Goal: Information Seeking & Learning: Learn about a topic

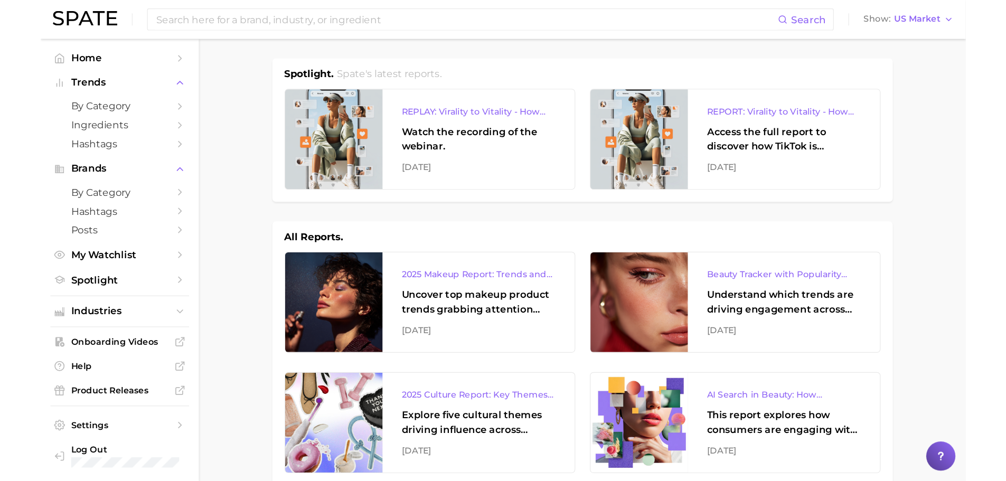
scroll to position [53, 0]
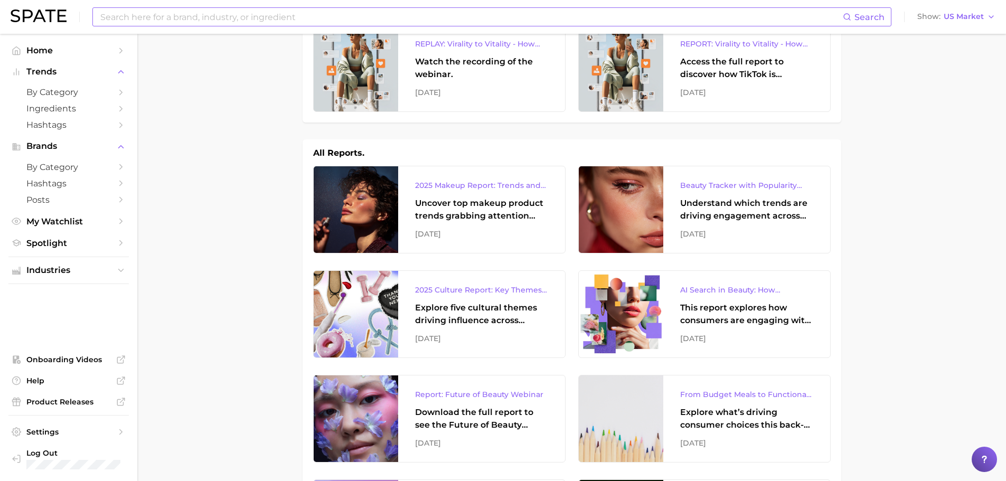
click at [297, 14] on input at bounding box center [471, 17] width 744 height 18
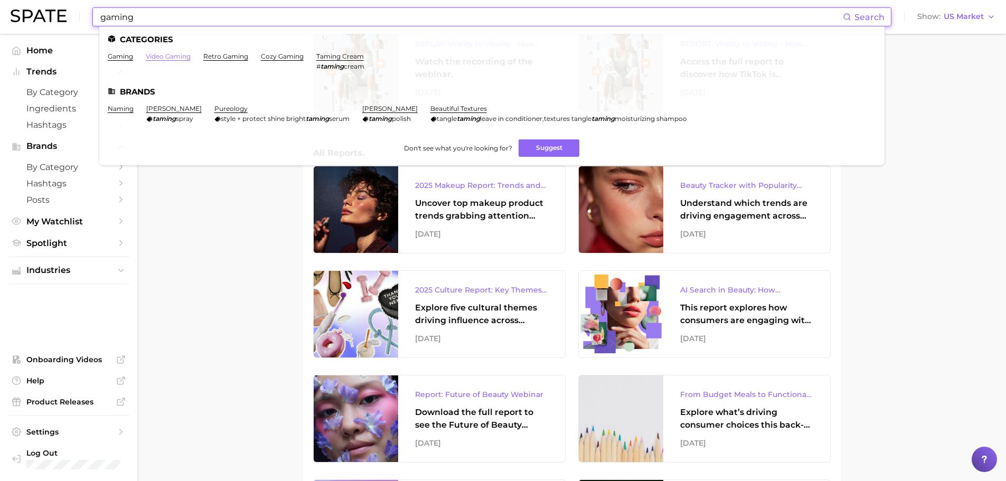
type input "gaming"
click at [187, 57] on link "video gaming" at bounding box center [168, 56] width 45 height 8
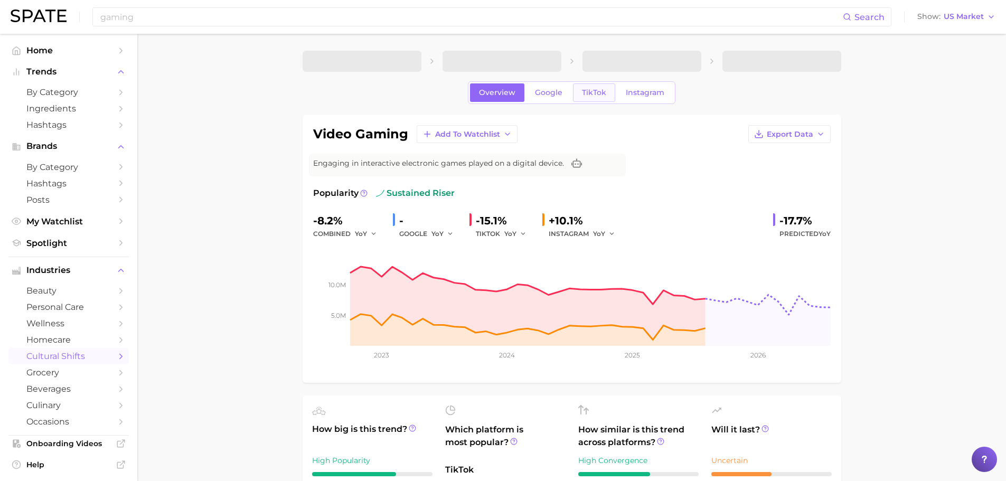
click at [599, 95] on span "TikTok" at bounding box center [594, 92] width 24 height 9
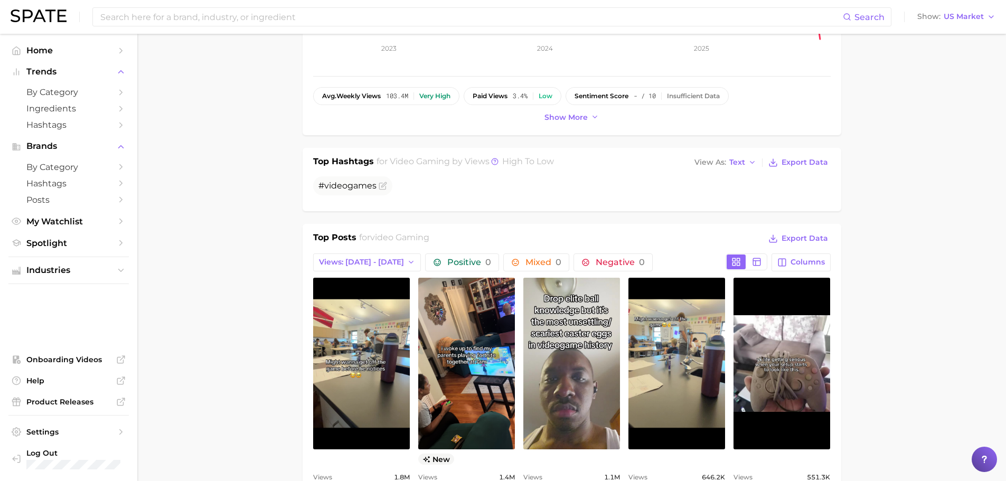
scroll to position [370, 0]
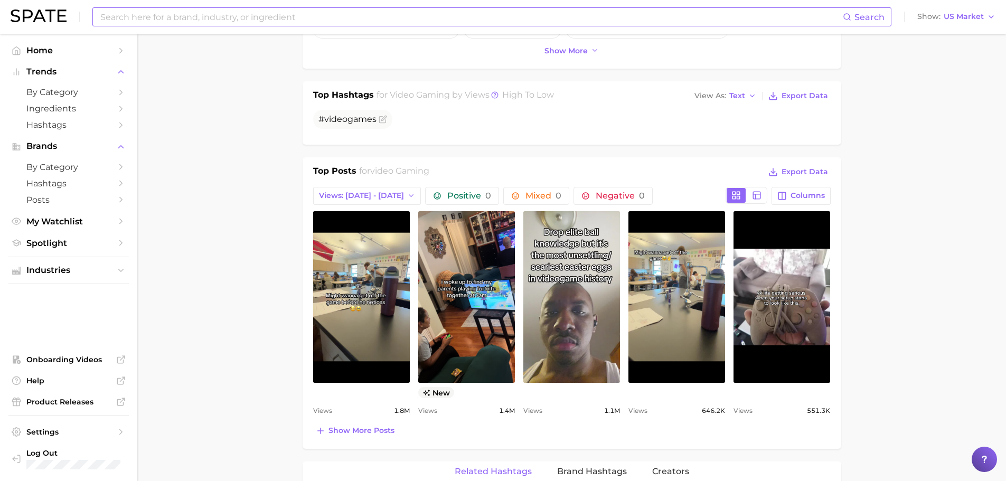
click at [493, 18] on input at bounding box center [471, 17] width 744 height 18
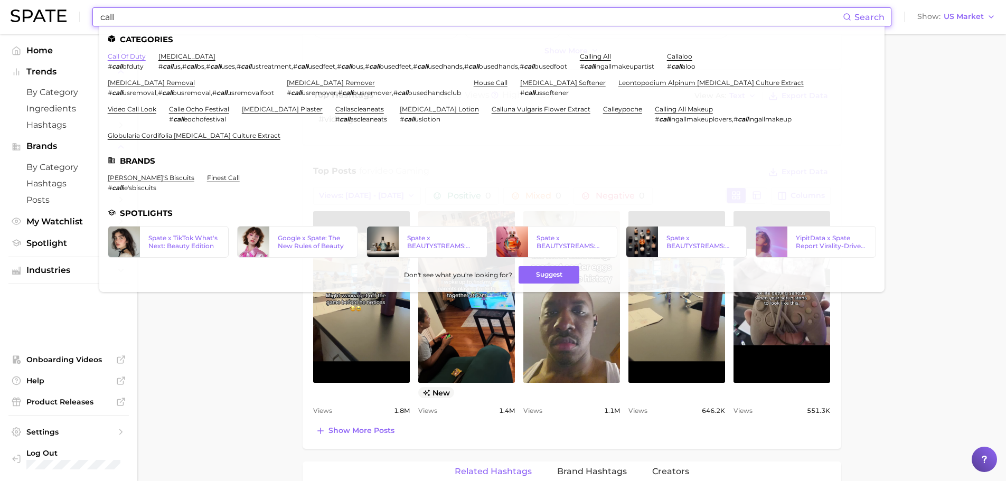
type input "call"
click at [132, 59] on link "call of duty" at bounding box center [127, 56] width 38 height 8
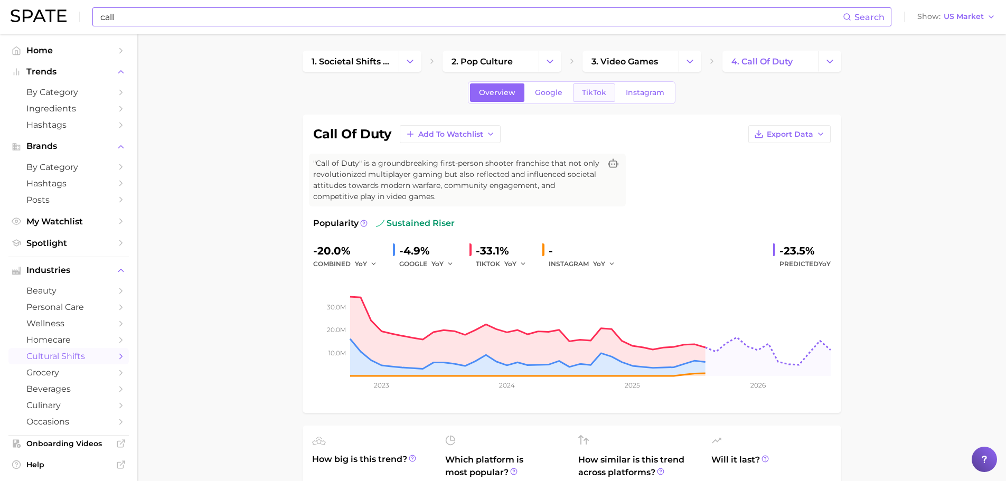
click at [581, 91] on link "TikTok" at bounding box center [594, 92] width 42 height 18
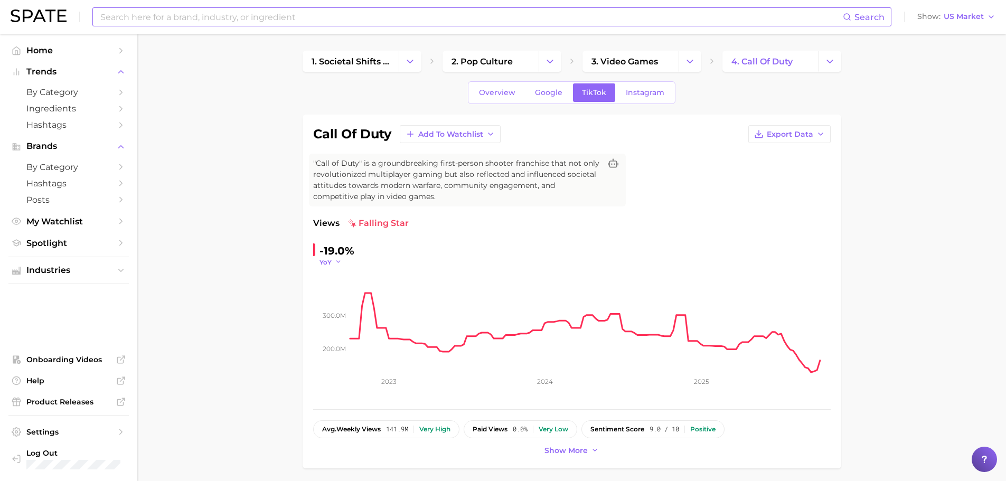
click at [339, 258] on icon "button" at bounding box center [338, 261] width 7 height 7
click at [337, 293] on span "QoQ" at bounding box center [333, 296] width 17 height 9
click at [329, 259] on span "QoQ" at bounding box center [327, 262] width 15 height 9
click at [331, 311] on span "MoM" at bounding box center [334, 315] width 18 height 9
click at [327, 262] on span "MoM" at bounding box center [328, 262] width 16 height 9
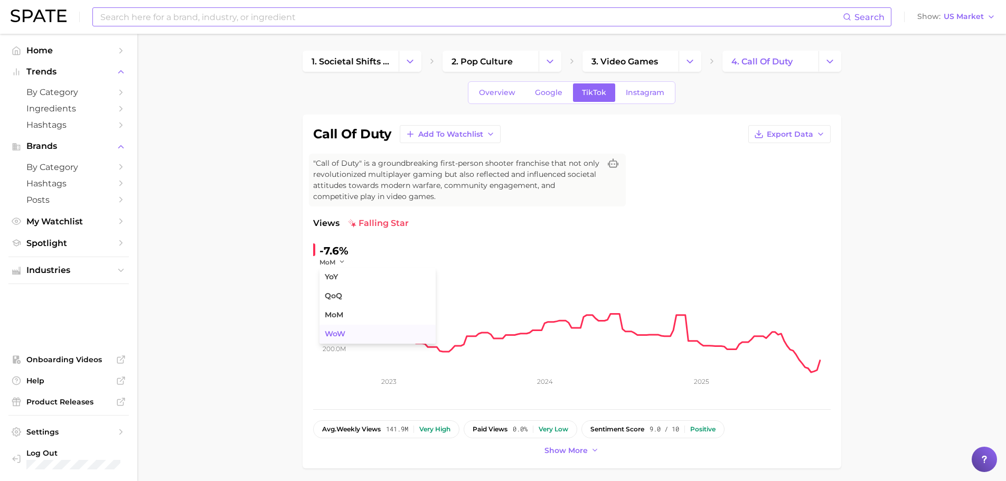
click at [332, 332] on span "WoW" at bounding box center [335, 334] width 21 height 9
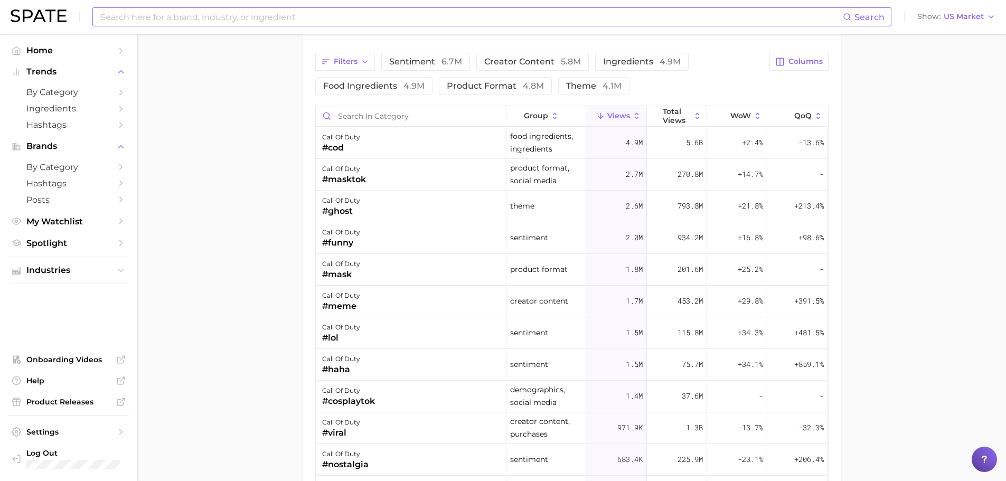
scroll to position [898, 0]
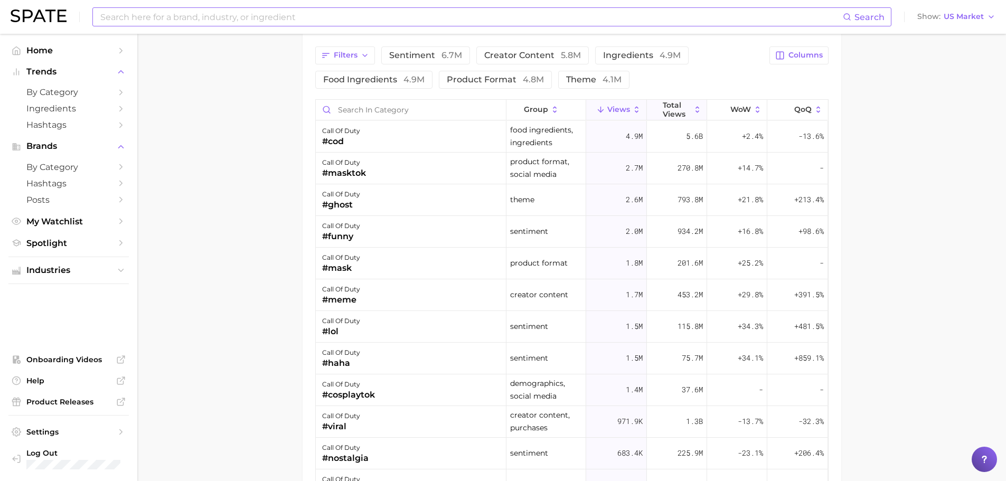
click at [670, 108] on span "Total Views" at bounding box center [677, 109] width 28 height 17
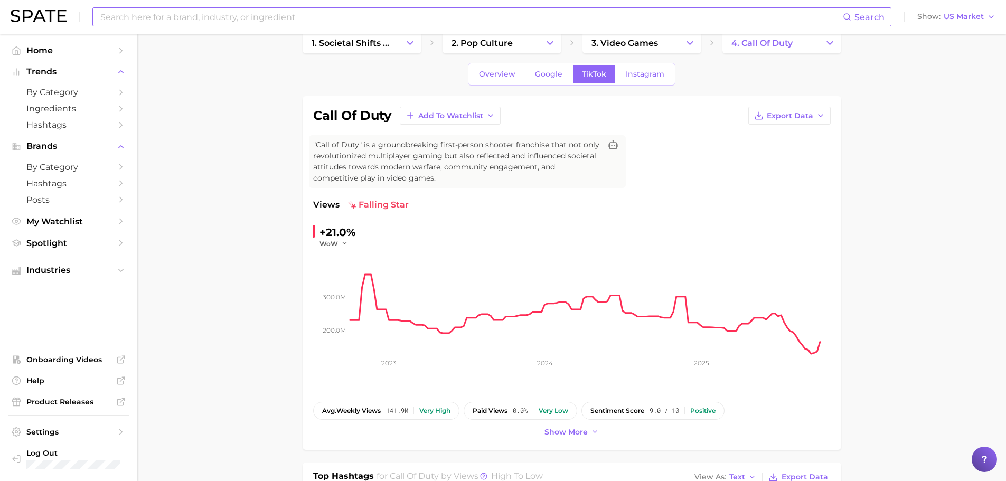
scroll to position [0, 0]
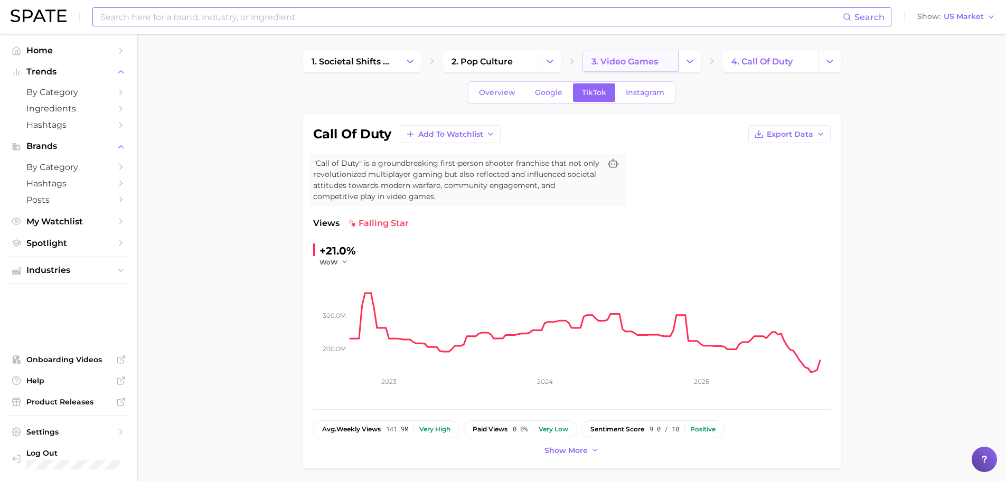
click at [652, 62] on span "3. video games" at bounding box center [625, 62] width 67 height 10
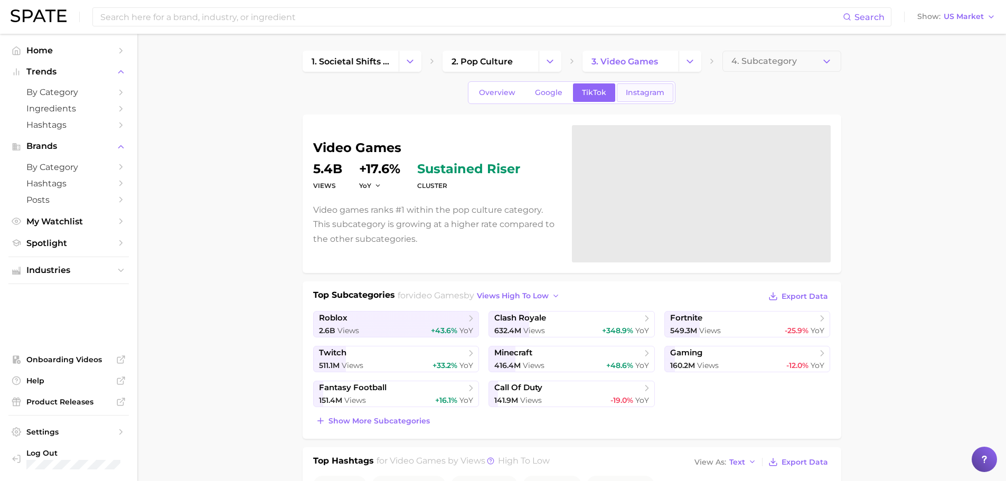
click at [647, 97] on link "Instagram" at bounding box center [645, 92] width 57 height 18
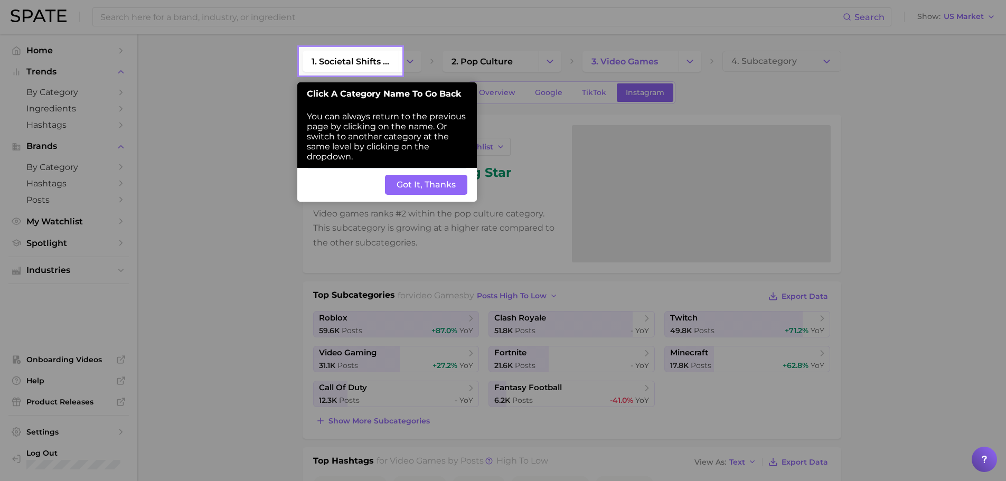
click at [432, 184] on button "Got It, Thanks" at bounding box center [426, 185] width 82 height 20
